Goal: Navigation & Orientation: Find specific page/section

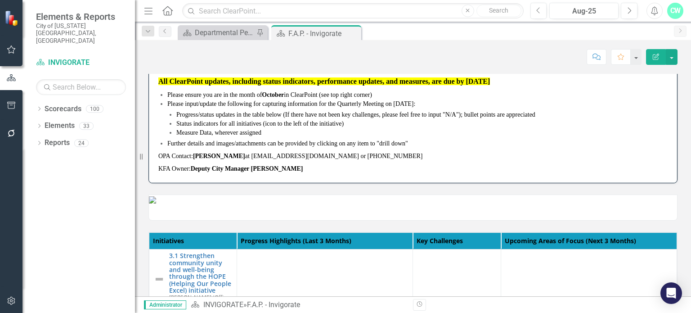
scroll to position [2, 0]
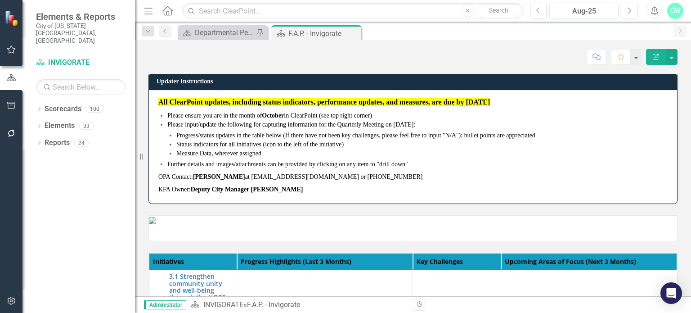
click at [207, 26] on div "Scorecard Departmental Performance Plans Pin" at bounding box center [223, 32] width 90 height 15
click at [205, 30] on div "Departmental Performance Plans" at bounding box center [224, 32] width 59 height 11
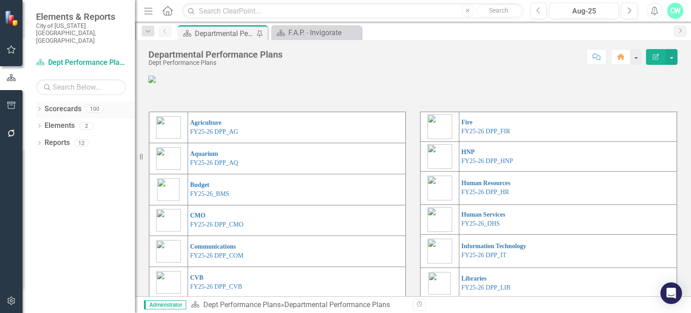
click at [37, 102] on div "Dropdown Scorecards 100" at bounding box center [85, 110] width 99 height 17
click at [36, 107] on icon "Dropdown" at bounding box center [39, 109] width 6 height 5
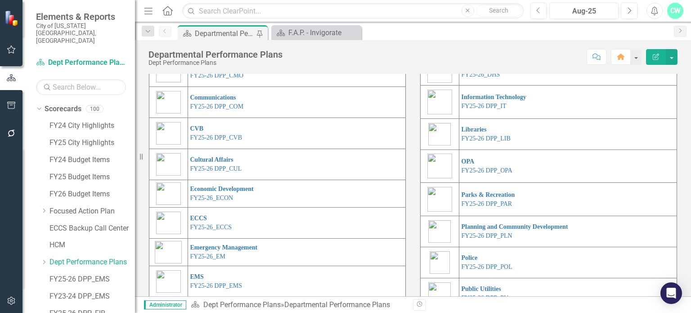
scroll to position [239, 0]
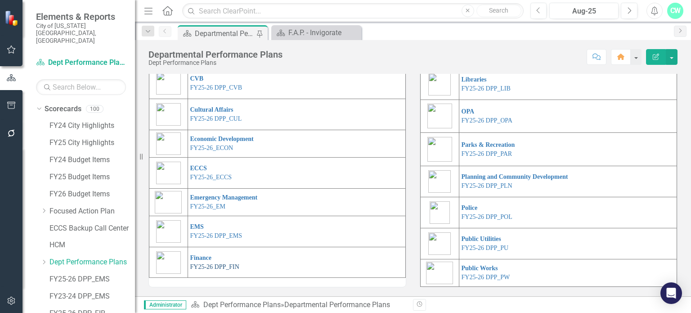
click at [207, 267] on link "FY25-26 DPP_FIN" at bounding box center [214, 266] width 49 height 7
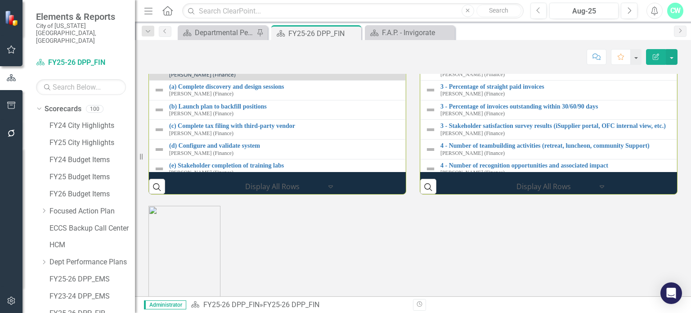
click at [376, 58] on div "Score: N/A Aug-25 Completed Comment Favorite Edit Report" at bounding box center [413, 56] width 529 height 15
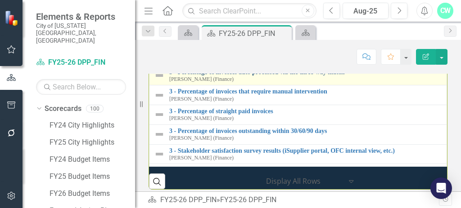
scroll to position [49, 0]
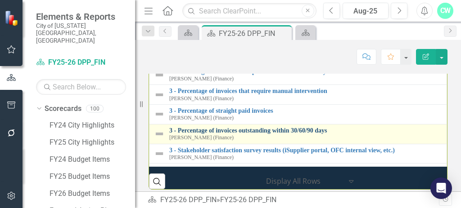
click at [237, 134] on link "3 - Percentage of invoices outstanding within 30/60/90 days" at bounding box center [305, 130] width 273 height 7
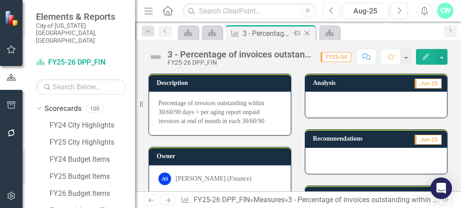
click at [308, 34] on icon "Close" at bounding box center [306, 33] width 9 height 7
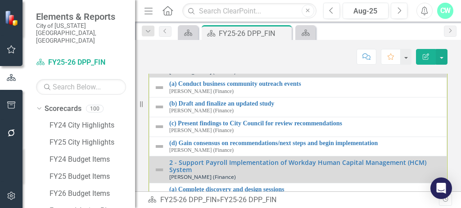
scroll to position [941, 0]
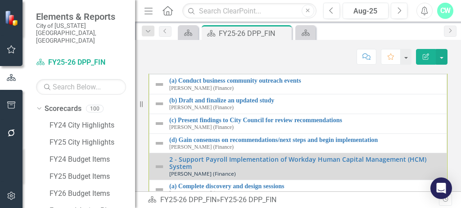
click at [446, 131] on div "Performance Initiatives 1 - Complete a Disparity Study [PERSON_NAME] (Finance) …" at bounding box center [298, 121] width 312 height 191
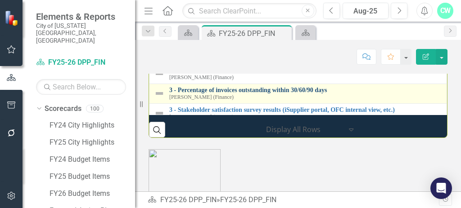
scroll to position [30, 0]
